Goal: Find specific page/section: Find specific page/section

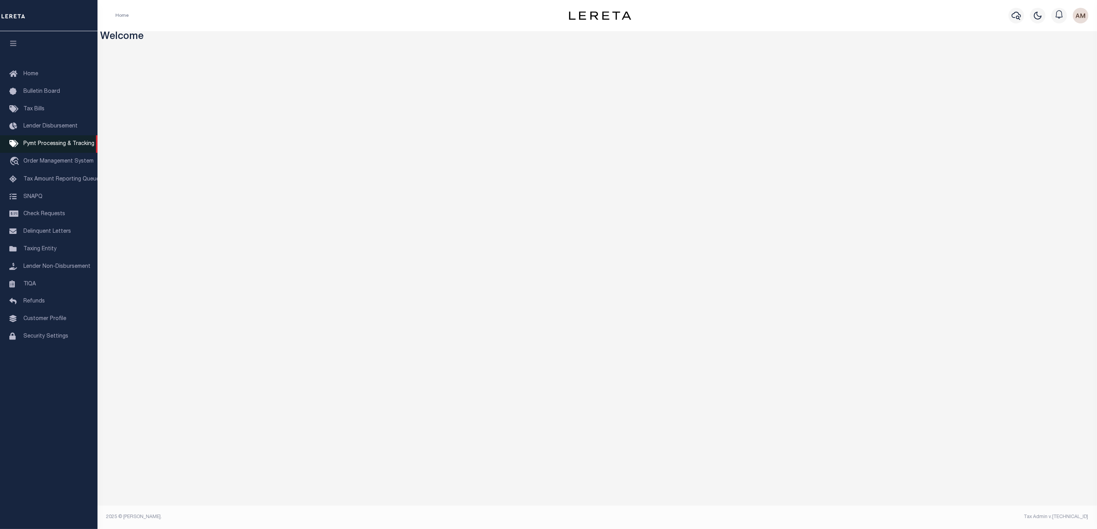
click at [55, 149] on link "Pymt Processing & Tracking" at bounding box center [49, 144] width 98 height 18
